Goal: Task Accomplishment & Management: Manage account settings

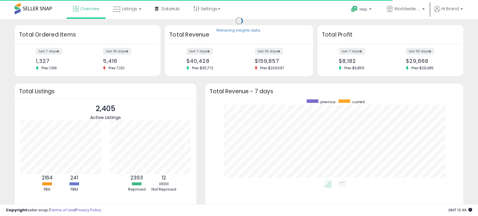
scroll to position [81, 246]
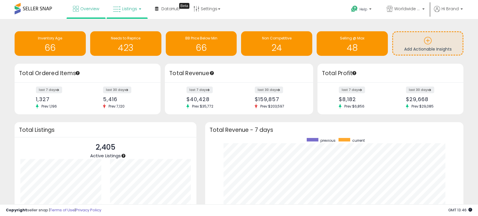
click at [124, 9] on span "Listings" at bounding box center [129, 9] width 15 height 6
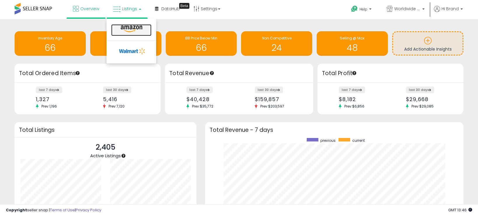
click at [124, 30] on icon at bounding box center [131, 29] width 25 height 8
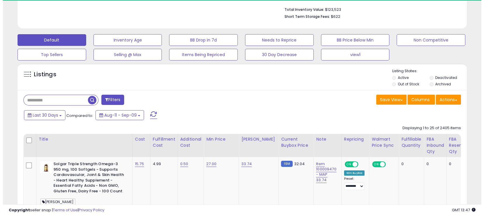
scroll to position [146, 0]
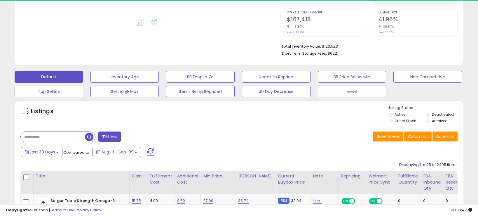
click at [117, 139] on button "Filters" at bounding box center [109, 136] width 23 height 10
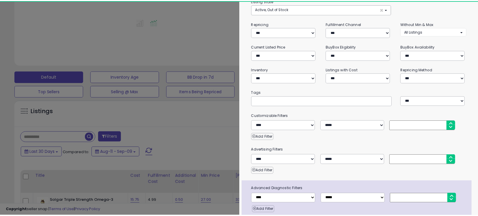
scroll to position [71, 0]
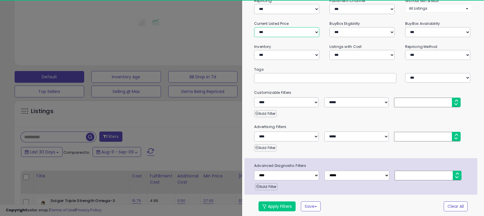
click at [266, 32] on select "**********" at bounding box center [286, 32] width 65 height 10
click at [284, 6] on select "**********" at bounding box center [286, 9] width 65 height 10
select select "***"
click at [254, 4] on select "**********" at bounding box center [286, 9] width 65 height 10
click at [277, 205] on button "Apply Filters" at bounding box center [276, 206] width 37 height 10
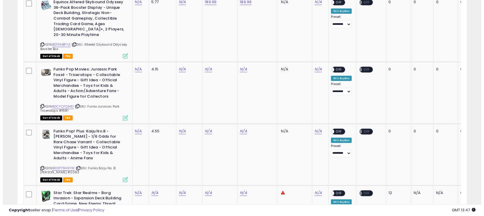
scroll to position [438, 0]
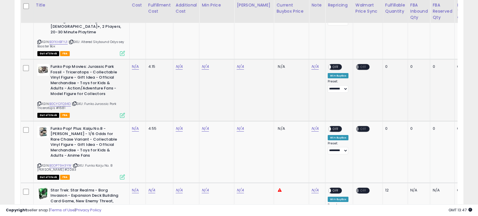
drag, startPoint x: 86, startPoint y: 99, endPoint x: 108, endPoint y: 106, distance: 23.0
click at [113, 102] on div "ASIN: B0CYCFQ34D | SKU: Funko Jurassic Park Triceratops #1681 Out of Stock FBA" at bounding box center [81, 90] width 88 height 53
click at [108, 106] on div "ASIN: B0CYCFQ34D | SKU: Funko Jurassic Park Triceratops #1681 Out of Stock FBA" at bounding box center [81, 90] width 88 height 53
drag, startPoint x: 86, startPoint y: 96, endPoint x: 93, endPoint y: 100, distance: 8.1
click at [93, 100] on div "ASIN: B0CYCFQ34D | SKU: Funko Jurassic Park Triceratops #1681 Out of Stock FBA" at bounding box center [81, 90] width 88 height 53
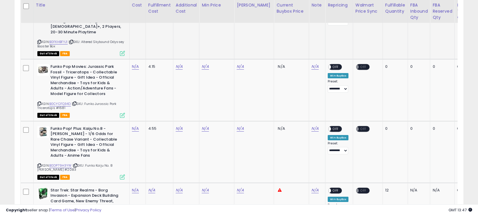
copy span "Funko Jurassic Park Triceratops #1681"
click at [207, 64] on link "N/A" at bounding box center [205, 67] width 7 height 6
type input "*****"
click button "submit" at bounding box center [222, 46] width 10 height 9
click at [242, 64] on link "N/A" at bounding box center [240, 67] width 7 height 6
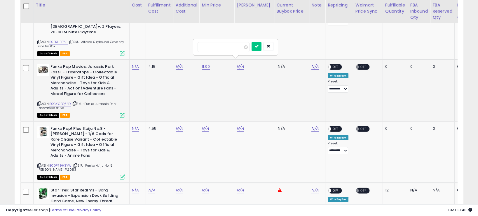
type input "*****"
click button "submit" at bounding box center [257, 46] width 10 height 9
click at [135, 64] on link "N/A" at bounding box center [135, 67] width 7 height 6
type input "****"
click button "submit" at bounding box center [152, 46] width 10 height 9
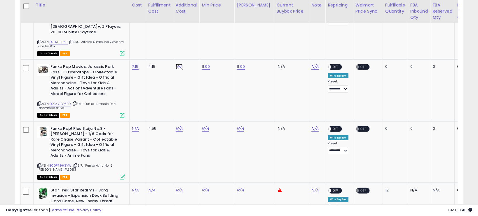
click at [178, 64] on link "N/A" at bounding box center [179, 67] width 7 height 6
type input "*"
click button "submit" at bounding box center [195, 46] width 10 height 9
click at [326, 65] on span at bounding box center [328, 67] width 5 height 5
click at [121, 113] on icon at bounding box center [122, 115] width 5 height 5
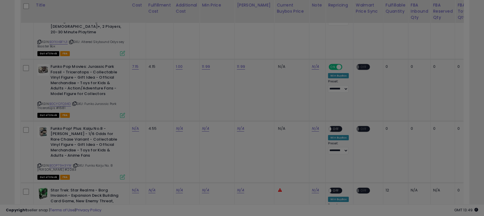
scroll to position [119, 263]
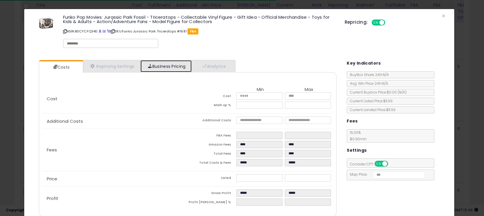
click at [160, 65] on link "Business Pricing" at bounding box center [165, 66] width 51 height 12
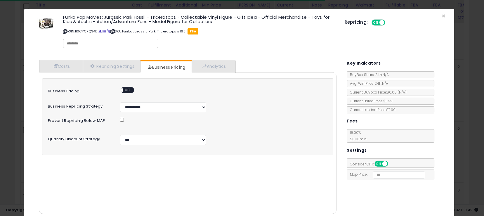
click at [128, 90] on span "OFF" at bounding box center [127, 90] width 9 height 5
click at [146, 145] on div "**********" at bounding box center [187, 116] width 291 height 77
click at [152, 138] on select "**********" at bounding box center [163, 140] width 86 height 10
select select "*******"
click at [120, 135] on select "**********" at bounding box center [163, 140] width 86 height 10
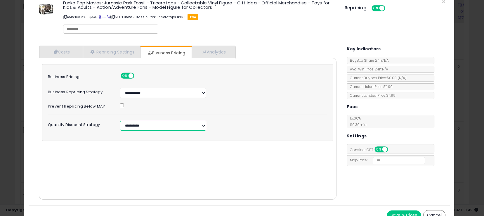
scroll to position [22, 0]
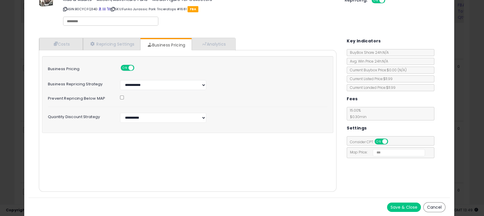
click at [387, 207] on button "Save & Close" at bounding box center [404, 206] width 34 height 9
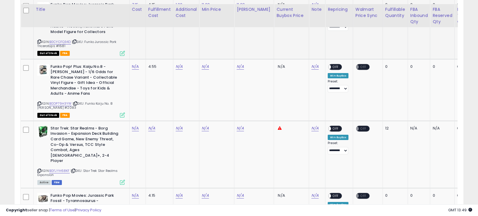
scroll to position [511, 0]
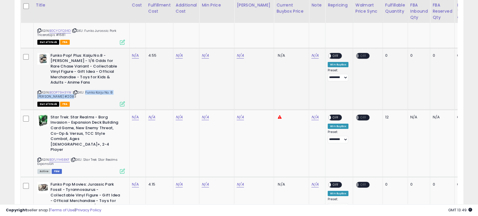
drag, startPoint x: 86, startPoint y: 79, endPoint x: 93, endPoint y: 87, distance: 11.0
click at [93, 87] on div "ASIN: B0DP79H3YW | SKU: Funko Kaiju No. 8 Mina Ashiro #2083 Out of Stock FBA" at bounding box center [81, 79] width 88 height 53
copy span "Funko Kaiju No. 8 Mina Ashiro #2083"
click at [206, 53] on link "N/A" at bounding box center [205, 56] width 7 height 6
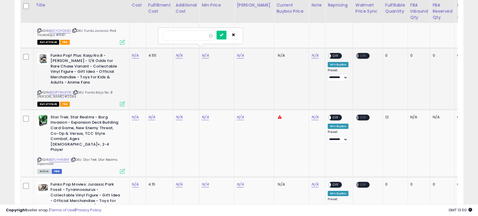
type input "*"
type input "*****"
click button "submit" at bounding box center [222, 35] width 10 height 9
click at [241, 53] on link "N/A" at bounding box center [240, 56] width 7 height 6
click at [252, 31] on button "submit" at bounding box center [257, 35] width 10 height 9
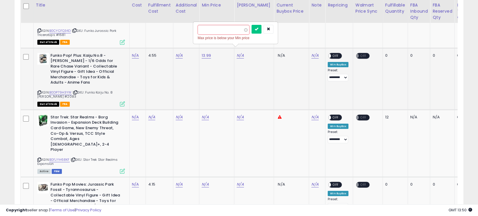
type input "*****"
click button "submit" at bounding box center [257, 29] width 10 height 9
click at [135, 53] on link "N/A" at bounding box center [135, 56] width 7 height 6
type input "*"
click button "submit" at bounding box center [152, 35] width 10 height 9
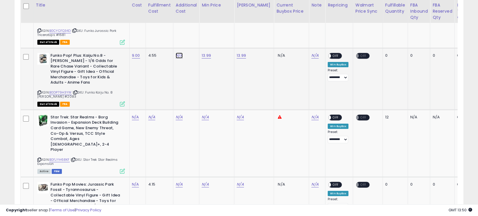
click at [178, 53] on link "N/A" at bounding box center [179, 56] width 7 height 6
type input "*"
click button "submit" at bounding box center [195, 35] width 10 height 9
click at [333, 53] on span "OFF" at bounding box center [335, 55] width 9 height 5
click at [121, 101] on icon at bounding box center [122, 103] width 5 height 5
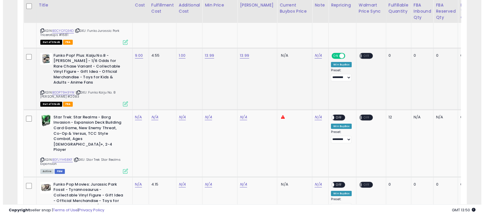
scroll to position [119, 263]
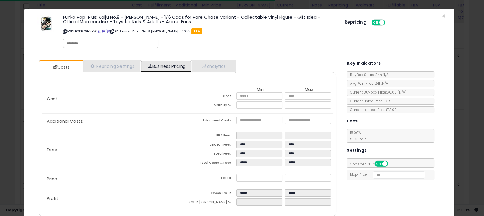
click at [179, 66] on link "Business Pricing" at bounding box center [165, 66] width 51 height 12
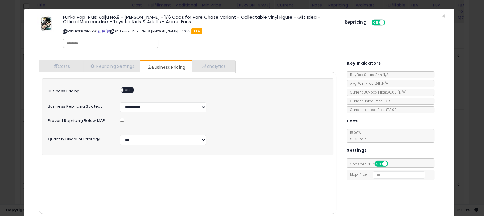
click at [129, 89] on span "OFF" at bounding box center [127, 90] width 9 height 5
click at [133, 141] on select "**********" at bounding box center [163, 140] width 86 height 10
select select "*******"
click at [120, 135] on select "**********" at bounding box center [163, 140] width 86 height 10
click at [163, 139] on select "**********" at bounding box center [163, 140] width 86 height 10
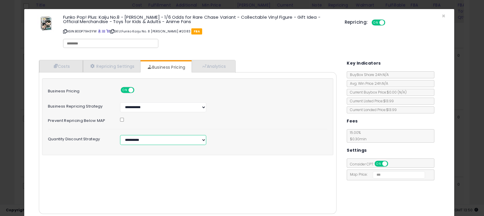
click at [120, 135] on select "**********" at bounding box center [163, 140] width 86 height 10
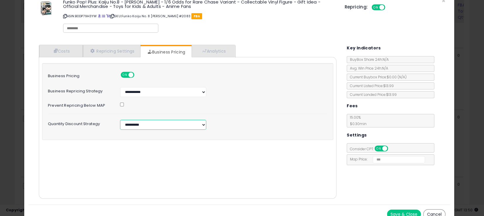
scroll to position [22, 0]
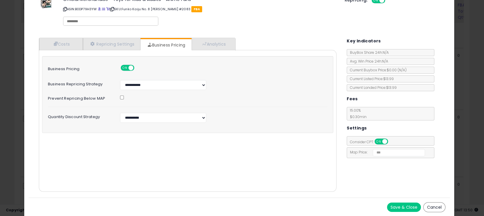
click at [402, 205] on button "Save & Close" at bounding box center [404, 206] width 34 height 9
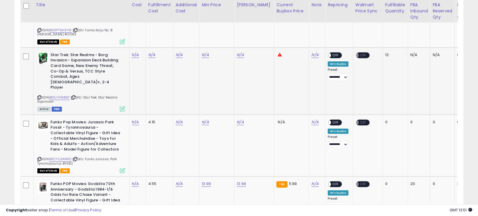
scroll to position [584, 0]
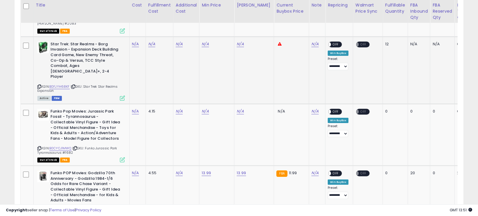
drag, startPoint x: 83, startPoint y: 61, endPoint x: 102, endPoint y: 68, distance: 20.0
click at [102, 68] on div "ASIN: B0FJYH68KF | SKU: Star Trek Star Realms Expansion Active FBM" at bounding box center [81, 70] width 88 height 58
click at [99, 71] on div "ASIN: B0FJYH68KF | SKU: Star Trek Star Realms Expansion Active FBM" at bounding box center [81, 70] width 88 height 58
drag, startPoint x: 84, startPoint y: 63, endPoint x: 93, endPoint y: 67, distance: 9.8
click at [93, 67] on div "ASIN: B0FJYH68KF | SKU: Star Trek Star Realms Expansion Active FBM" at bounding box center [81, 70] width 88 height 58
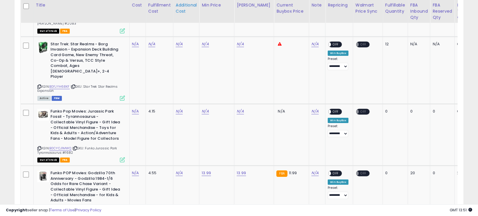
copy span "Star Trek Star Realms Expansion"
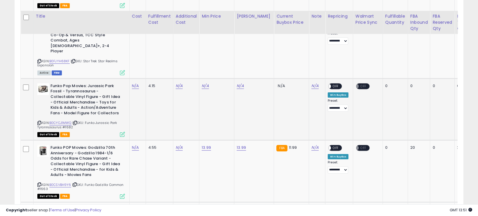
scroll to position [620, 0]
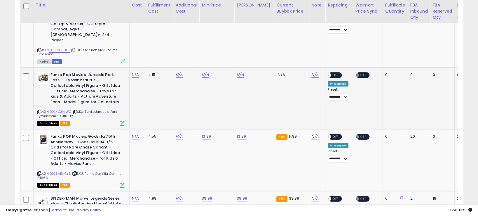
drag, startPoint x: 86, startPoint y: 90, endPoint x: 95, endPoint y: 92, distance: 8.6
click at [95, 92] on div "ASIN: B0CYCJ1MWQ | SKU: Funko Jurassic Park Tyrannosaurus #1682 Out of Stock FBA" at bounding box center [81, 98] width 88 height 53
copy span "Funko Jurassic Park Tyrannosaurus #1682"
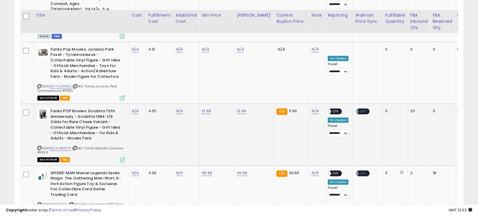
scroll to position [657, 0]
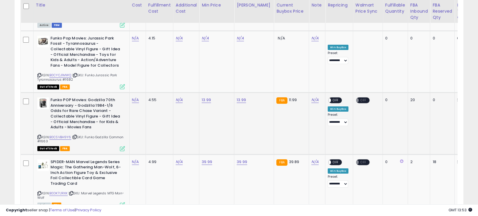
drag, startPoint x: 87, startPoint y: 114, endPoint x: 98, endPoint y: 118, distance: 12.4
click at [98, 118] on div "ASIN: B0CSVBH9Y6 | SKU: Funko Godzilla Common #1663 Out of Stock FBA" at bounding box center [81, 123] width 88 height 53
copy span "Funko Godzilla Common #1663"
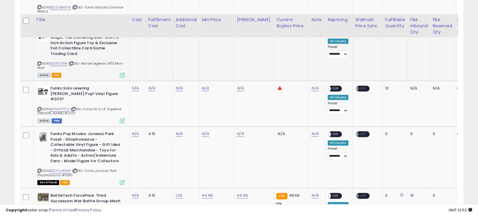
scroll to position [803, 0]
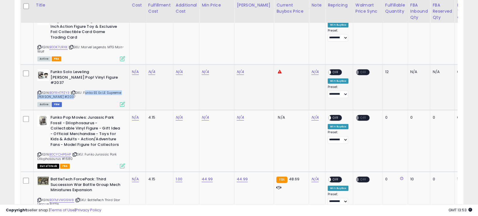
drag, startPoint x: 84, startPoint y: 64, endPoint x: 96, endPoint y: 67, distance: 12.5
click at [96, 69] on div "ASIN: B0FRH7PZY3 | SKU: Funko EE Ex LE Supreme Sung Jinwoo #2037 Active FBM" at bounding box center [81, 87] width 88 height 37
copy span "Funko EE Ex LE Supreme Sung Jinwoo #2037"
click at [136, 69] on link "N/A" at bounding box center [135, 72] width 7 height 6
type input "**"
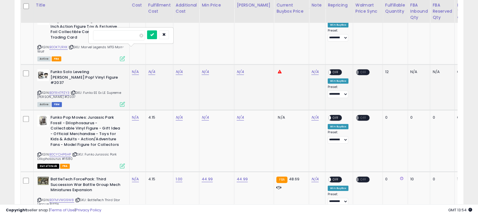
click button "submit" at bounding box center [152, 34] width 10 height 9
click at [150, 69] on link "N/A" at bounding box center [151, 72] width 7 height 6
type input "*"
click button "submit" at bounding box center [168, 34] width 10 height 9
click at [177, 69] on link "N/A" at bounding box center [179, 72] width 7 height 6
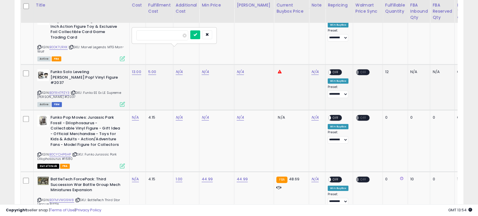
type input "*"
click button "submit" at bounding box center [195, 34] width 10 height 9
click at [206, 69] on link "N/A" at bounding box center [205, 72] width 7 height 6
type input "******"
click button "submit" at bounding box center [222, 34] width 10 height 9
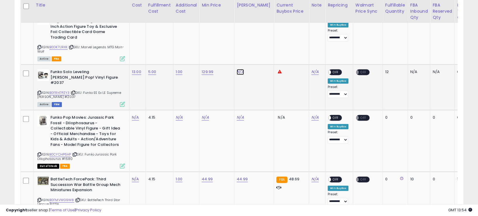
click at [242, 69] on link "N/A" at bounding box center [240, 72] width 7 height 6
type input "******"
click button "submit" at bounding box center [257, 34] width 10 height 9
click at [331, 70] on span "OFF" at bounding box center [335, 72] width 9 height 5
click at [121, 102] on icon at bounding box center [122, 104] width 5 height 5
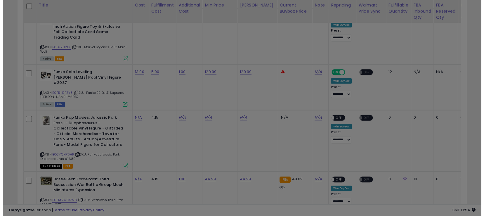
scroll to position [119, 263]
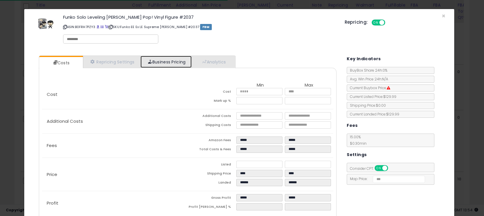
click at [162, 61] on link "Business Pricing" at bounding box center [165, 62] width 51 height 12
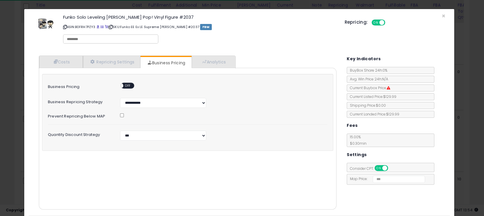
click at [128, 85] on span "OFF" at bounding box center [127, 85] width 9 height 5
click at [132, 136] on select "**********" at bounding box center [163, 136] width 86 height 10
select select "*******"
click at [120, 131] on select "**********" at bounding box center [163, 136] width 86 height 10
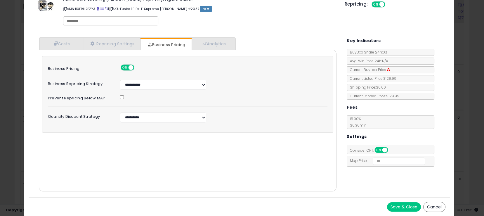
click at [389, 204] on button "Save & Close" at bounding box center [404, 206] width 34 height 9
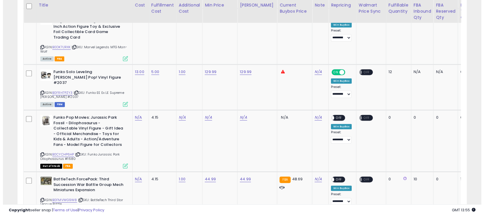
scroll to position [291902, 291762]
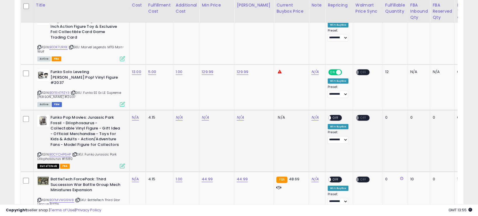
drag, startPoint x: 87, startPoint y: 125, endPoint x: 95, endPoint y: 129, distance: 8.8
click at [95, 129] on div "ASIN: B0CYCHP6HP | SKU: Funko Jurassic Park Dilophosaurus #1680 Out of Stock FBA" at bounding box center [81, 141] width 88 height 53
copy span "Funko Jurassic Park Dilophosaurus #1680"
click at [137, 114] on link "N/A" at bounding box center [135, 117] width 7 height 6
type input "****"
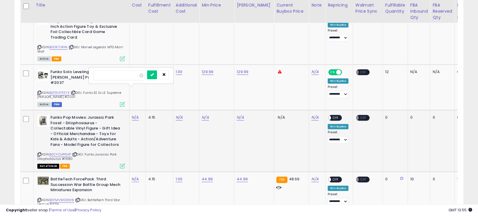
click button "submit" at bounding box center [152, 74] width 10 height 9
click at [180, 114] on link "N/A" at bounding box center [179, 117] width 7 height 6
type input "*"
click button "submit" at bounding box center [195, 74] width 10 height 9
click at [208, 114] on link "N/A" at bounding box center [205, 117] width 7 height 6
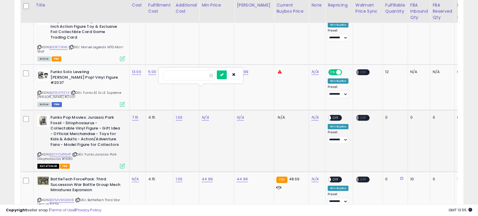
type input "*****"
click button "submit" at bounding box center [222, 74] width 10 height 9
click at [239, 114] on link "N/A" at bounding box center [240, 117] width 7 height 6
click at [241, 114] on link "N/A" at bounding box center [240, 117] width 7 height 6
type input "*****"
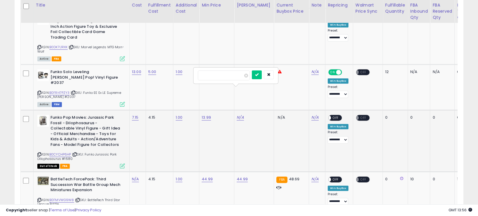
click button "submit" at bounding box center [257, 74] width 10 height 9
click at [360, 115] on span "OFF" at bounding box center [363, 117] width 9 height 5
click at [331, 115] on span "OFF" at bounding box center [335, 117] width 9 height 5
click at [122, 163] on icon at bounding box center [122, 165] width 5 height 5
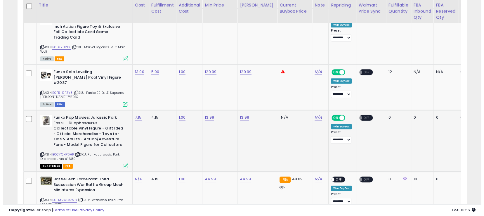
scroll to position [119, 263]
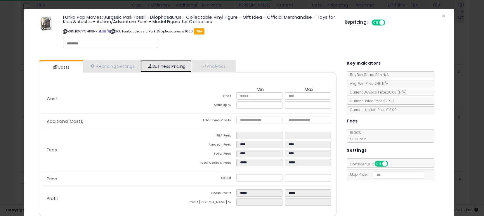
click at [171, 67] on link "Business Pricing" at bounding box center [165, 66] width 51 height 12
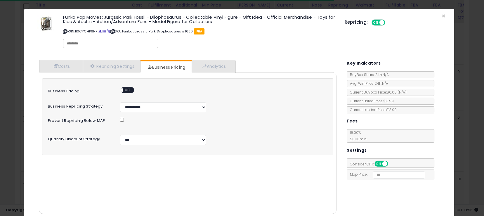
click at [128, 91] on span "OFF" at bounding box center [127, 90] width 9 height 5
click at [139, 135] on select "**********" at bounding box center [163, 140] width 86 height 10
select select "*******"
click at [120, 135] on select "**********" at bounding box center [163, 140] width 86 height 10
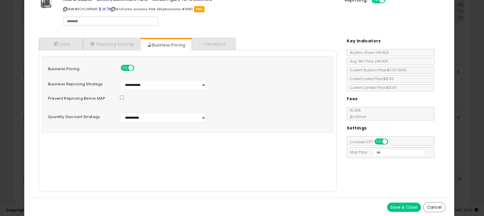
click at [389, 204] on button "Save & Close" at bounding box center [404, 206] width 34 height 9
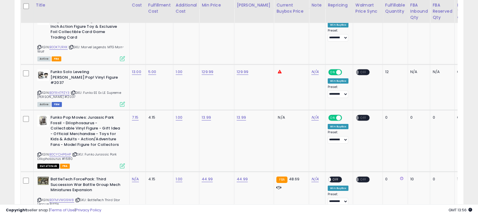
scroll to position [291902, 291762]
drag, startPoint x: 88, startPoint y: 172, endPoint x: 117, endPoint y: 174, distance: 29.0
click at [117, 176] on div "ASIN: B0FMVWG9W8 | SKU: BattleTech Third Star League Battle Active FBA" at bounding box center [81, 194] width 88 height 37
copy span "BattleTech Third Star League Battle"
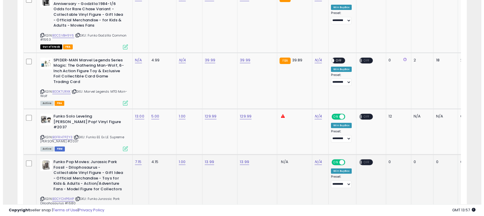
scroll to position [730, 0]
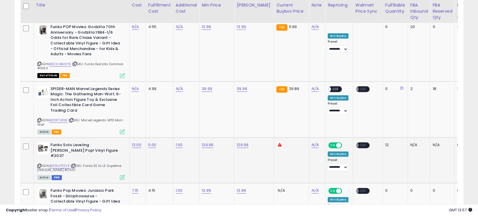
click at [124, 175] on icon at bounding box center [122, 177] width 5 height 5
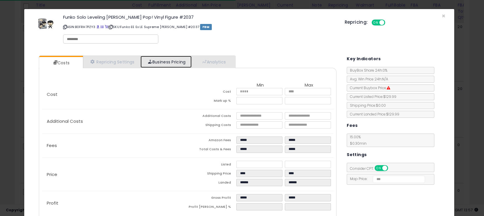
click at [167, 62] on link "Business Pricing" at bounding box center [165, 62] width 51 height 12
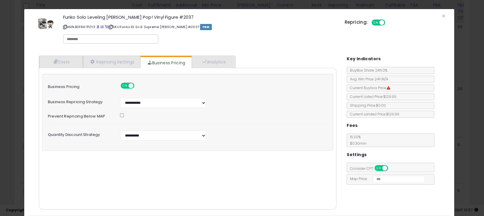
click at [441, 14] on div "Funko Solo Leveling Sung Jinwoo Pop! Vinyl Figure #2037 ASIN: B0FRH7PZY3 | SKU:…" at bounding box center [239, 29] width 421 height 33
click at [442, 16] on span "×" at bounding box center [444, 16] width 4 height 8
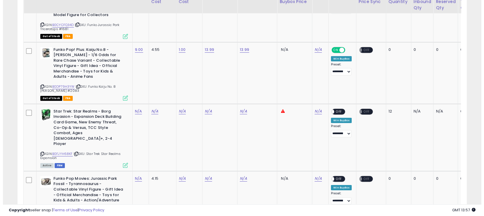
scroll to position [474, 0]
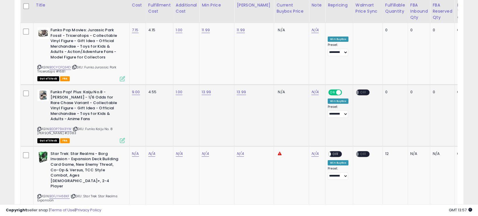
click at [122, 138] on icon at bounding box center [122, 140] width 5 height 5
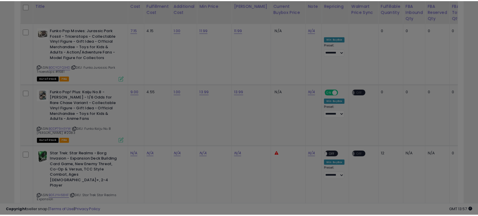
scroll to position [119, 263]
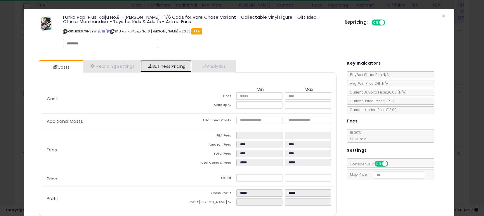
click at [166, 64] on link "Business Pricing" at bounding box center [165, 66] width 51 height 12
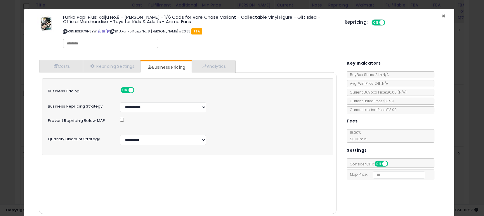
click at [442, 15] on span "×" at bounding box center [444, 16] width 4 height 8
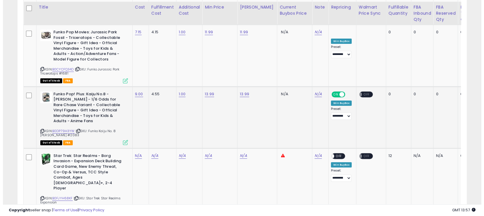
scroll to position [365, 0]
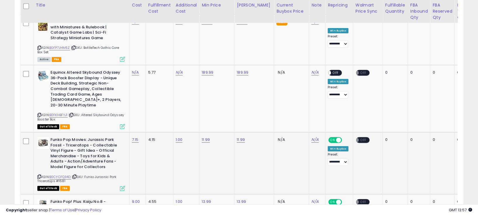
click at [121, 186] on icon at bounding box center [122, 188] width 5 height 5
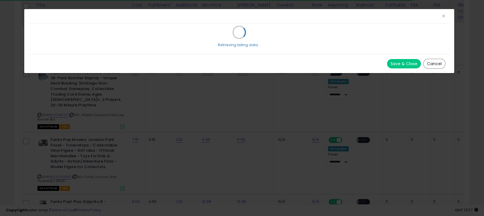
select select "*******"
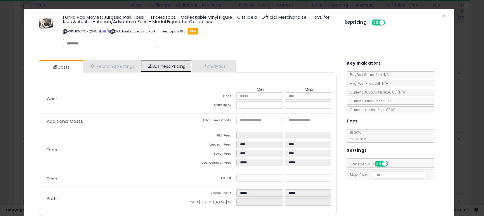
click at [180, 67] on link "Business Pricing" at bounding box center [165, 66] width 51 height 12
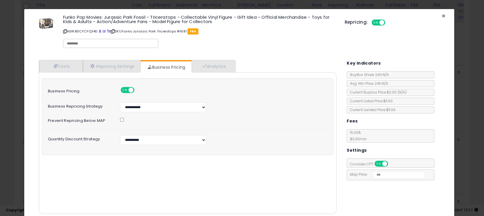
click at [442, 15] on span "×" at bounding box center [444, 16] width 4 height 8
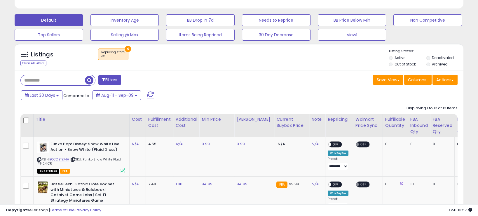
scroll to position [182, 0]
